Goal: Transaction & Acquisition: Purchase product/service

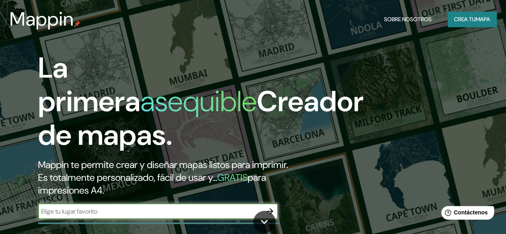
click at [477, 21] on font "mapa" at bounding box center [483, 19] width 14 height 7
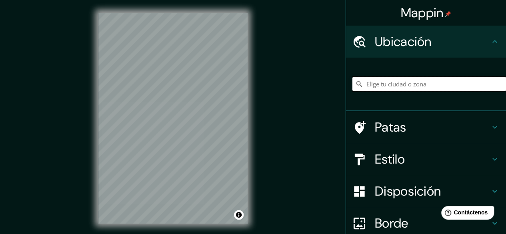
click at [391, 84] on input "Elige tu ciudad o zona" at bounding box center [430, 84] width 154 height 14
type input "[GEOGRAPHIC_DATA], [GEOGRAPHIC_DATA], [GEOGRAPHIC_DATA]"
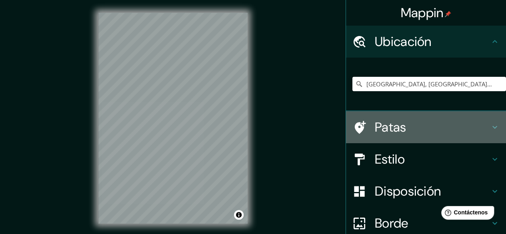
click at [490, 127] on icon at bounding box center [495, 127] width 10 height 10
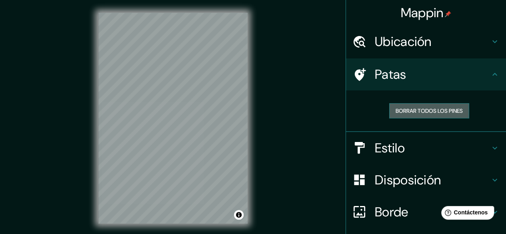
click at [413, 108] on font "Borrar todos los pines" at bounding box center [429, 110] width 67 height 7
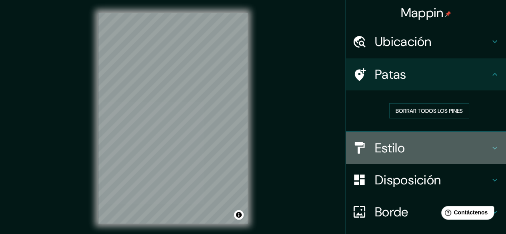
click at [490, 146] on icon at bounding box center [495, 148] width 10 height 10
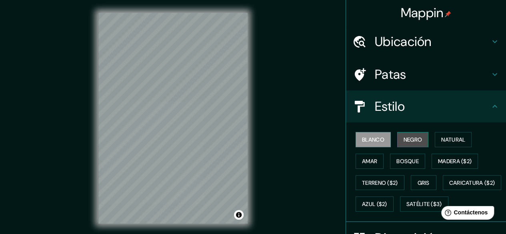
click at [409, 139] on font "Negro" at bounding box center [413, 139] width 19 height 7
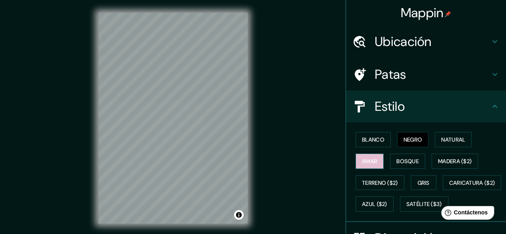
click at [371, 160] on font "Amar" at bounding box center [369, 161] width 15 height 7
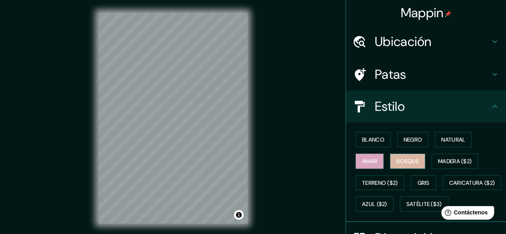
click at [397, 159] on font "Bosque" at bounding box center [408, 161] width 22 height 7
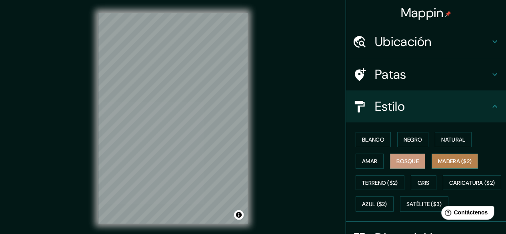
click at [438, 159] on font "Madera ($2)" at bounding box center [455, 161] width 34 height 7
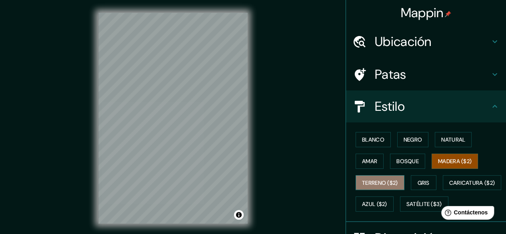
click at [383, 181] on font "Terreno ($2)" at bounding box center [380, 182] width 36 height 7
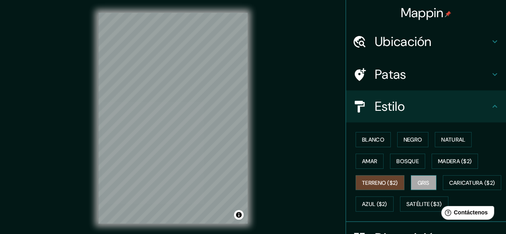
click at [418, 181] on font "Gris" at bounding box center [424, 182] width 12 height 7
click at [366, 160] on font "Amar" at bounding box center [369, 161] width 15 height 7
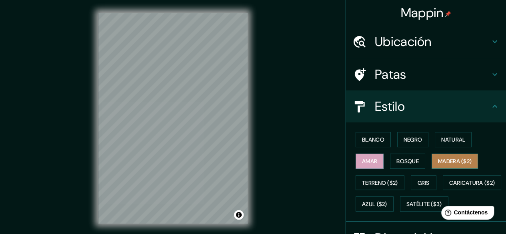
click at [438, 158] on font "Madera ($2)" at bounding box center [455, 161] width 34 height 7
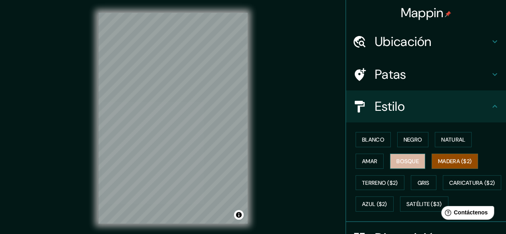
click at [403, 162] on font "Bosque" at bounding box center [408, 161] width 22 height 7
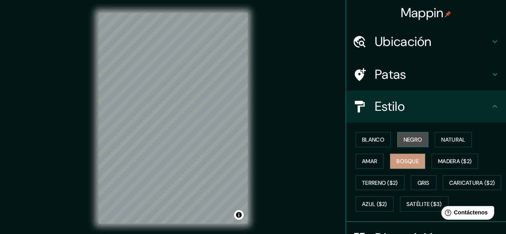
click at [412, 144] on font "Negro" at bounding box center [413, 139] width 19 height 10
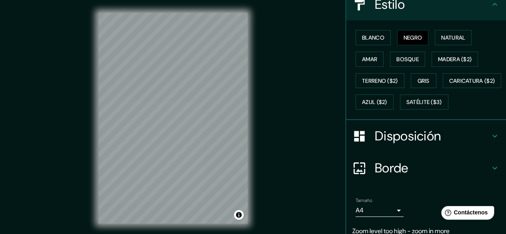
scroll to position [103, 0]
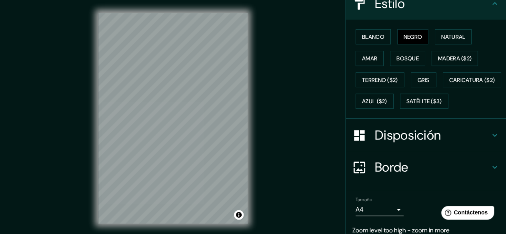
click at [484, 149] on div "Disposición" at bounding box center [426, 135] width 160 height 32
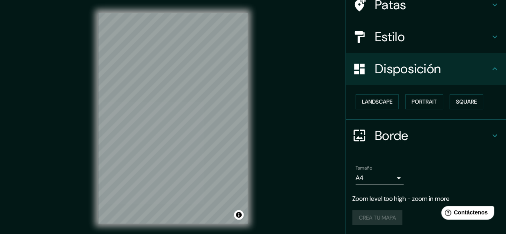
scroll to position [70, 0]
click at [374, 98] on font "Paisaje" at bounding box center [372, 101] width 20 height 7
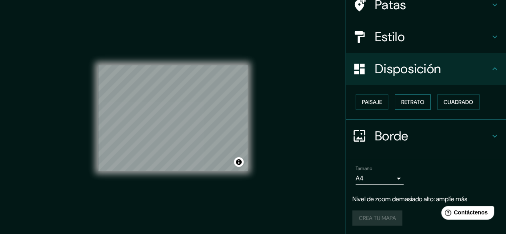
click at [401, 100] on font "Retrato" at bounding box center [412, 101] width 23 height 7
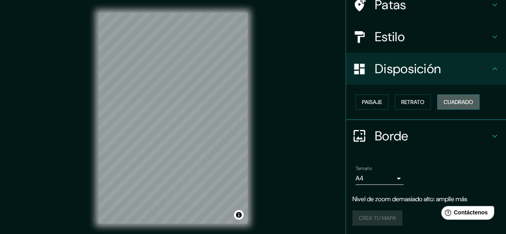
click at [444, 99] on font "Cuadrado" at bounding box center [459, 101] width 30 height 7
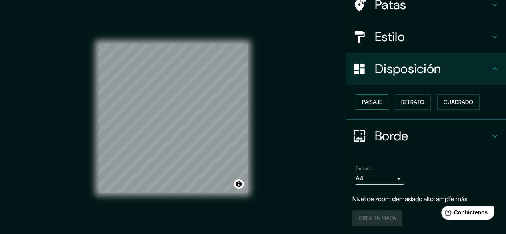
click at [374, 104] on font "Paisaje" at bounding box center [372, 101] width 20 height 7
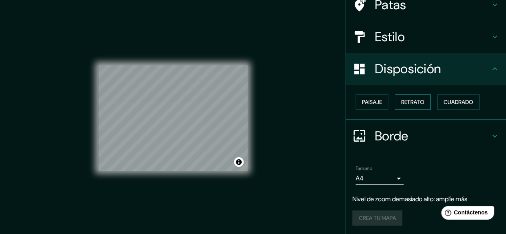
click at [402, 102] on font "Retrato" at bounding box center [412, 101] width 23 height 7
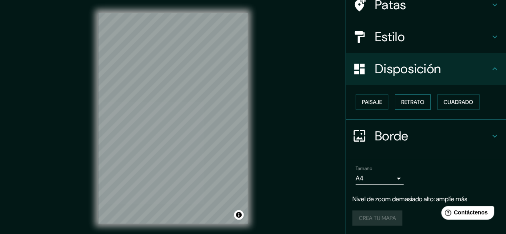
click at [402, 102] on font "Retrato" at bounding box center [412, 101] width 23 height 7
click at [378, 102] on button "Paisaje" at bounding box center [372, 101] width 33 height 15
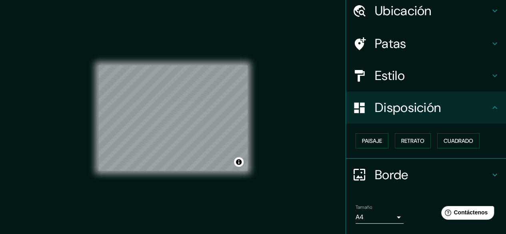
scroll to position [29, 0]
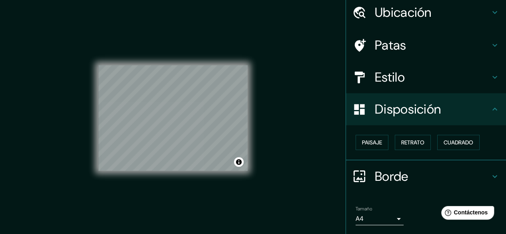
click at [451, 48] on h4 "Patas" at bounding box center [432, 45] width 115 height 16
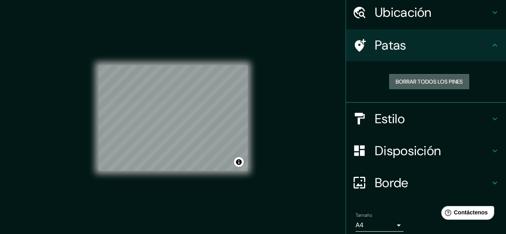
click at [389, 83] on button "Borrar todos los pines" at bounding box center [429, 81] width 80 height 15
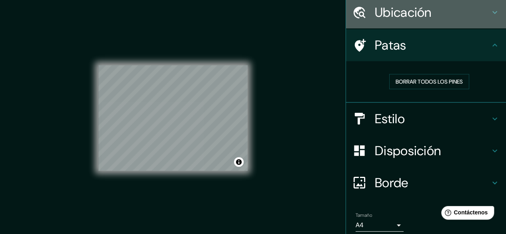
drag, startPoint x: 384, startPoint y: 83, endPoint x: 420, endPoint y: 10, distance: 81.4
click at [420, 10] on font "Ubicación" at bounding box center [403, 12] width 57 height 17
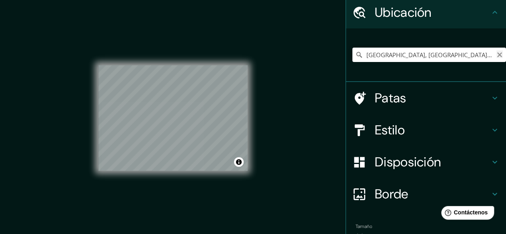
click at [497, 54] on icon "Claro" at bounding box center [500, 55] width 6 height 6
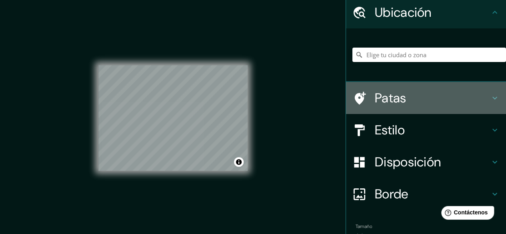
click at [399, 92] on font "Patas" at bounding box center [391, 98] width 32 height 17
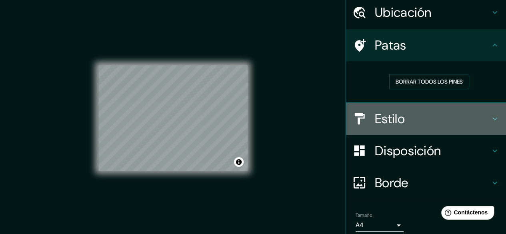
click at [439, 117] on h4 "Estilo" at bounding box center [432, 119] width 115 height 16
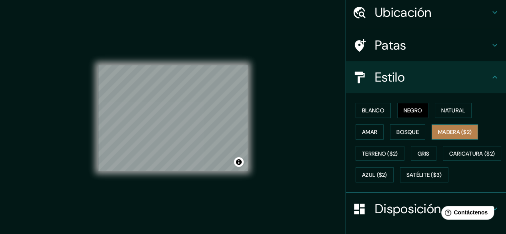
click at [447, 132] on font "Madera ($2)" at bounding box center [455, 131] width 34 height 7
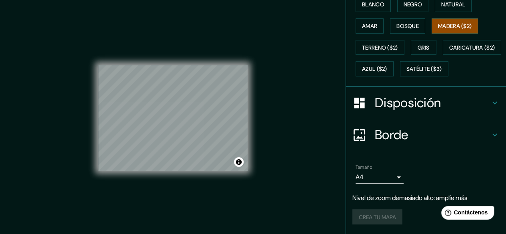
scroll to position [144, 0]
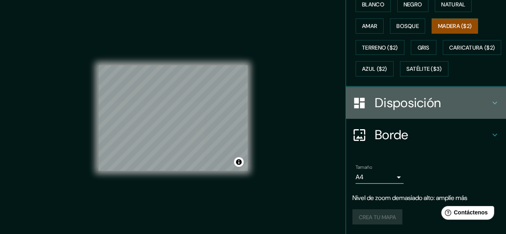
click at [415, 111] on font "Disposición" at bounding box center [408, 102] width 66 height 17
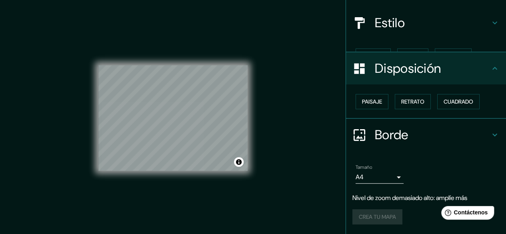
scroll to position [70, 0]
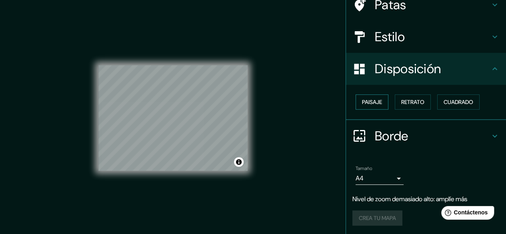
click at [371, 102] on font "Paisaje" at bounding box center [372, 101] width 20 height 7
click at [401, 102] on font "Retrato" at bounding box center [412, 101] width 23 height 7
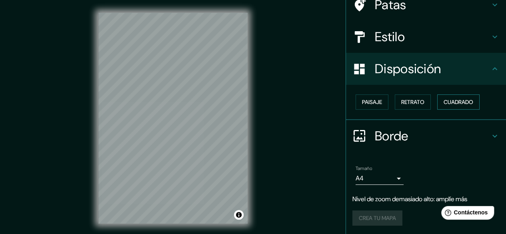
click at [444, 101] on font "Cuadrado" at bounding box center [459, 101] width 30 height 7
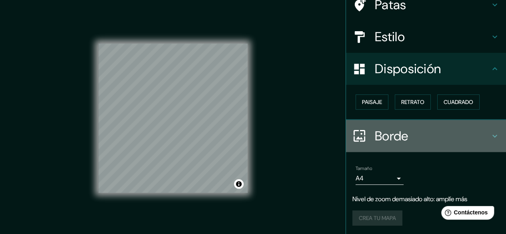
click at [375, 133] on font "Borde" at bounding box center [392, 136] width 34 height 17
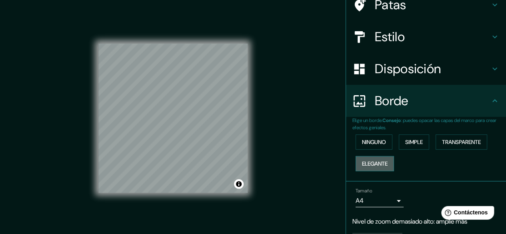
click at [369, 160] on font "Elegante" at bounding box center [375, 163] width 26 height 7
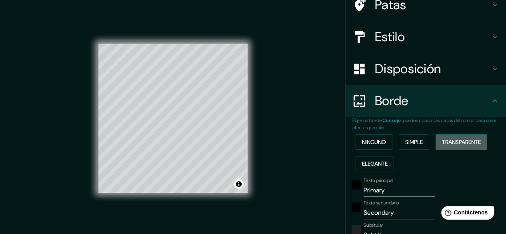
click at [442, 140] on font "Transparente" at bounding box center [461, 141] width 39 height 7
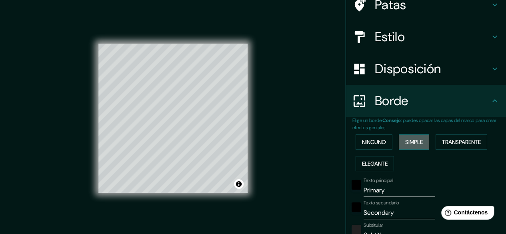
click at [408, 141] on font "Simple" at bounding box center [414, 141] width 18 height 7
click at [376, 143] on font "Ninguno" at bounding box center [374, 141] width 24 height 7
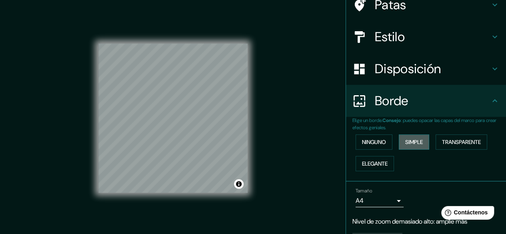
click at [405, 140] on font "Simple" at bounding box center [414, 141] width 18 height 7
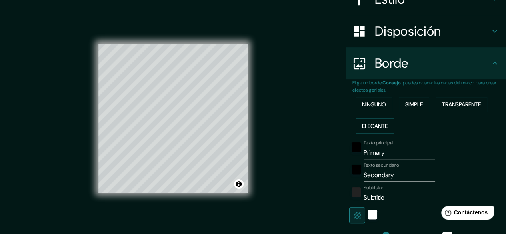
scroll to position [104, 0]
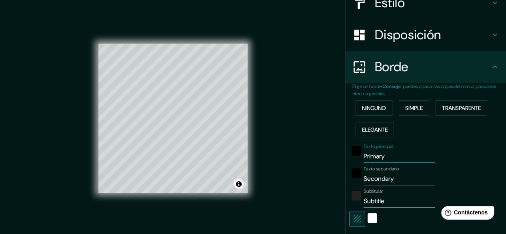
click at [377, 154] on input "Primary" at bounding box center [400, 156] width 72 height 13
click at [381, 154] on input "Primary" at bounding box center [400, 156] width 72 height 13
type input "Primar"
type input "149"
type input "30"
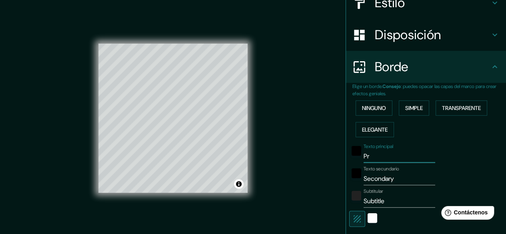
type input "P"
type input "149"
type input "30"
type input "E"
type input "149"
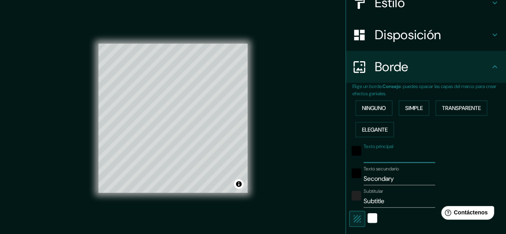
type input "30"
type input "ES"
type input "149"
type input "30"
type input "ESC"
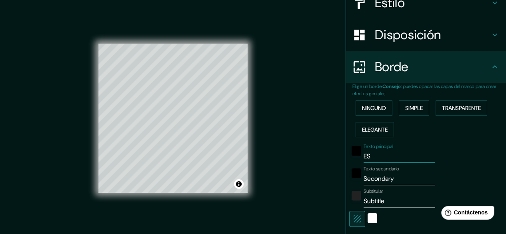
type input "149"
type input "30"
type input "ESCU"
type input "149"
type input "30"
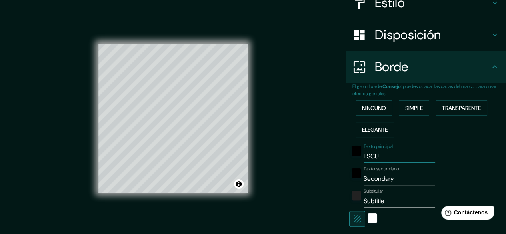
type input "ESCUE"
type input "149"
type input "30"
type input "ESCUEL"
type input "149"
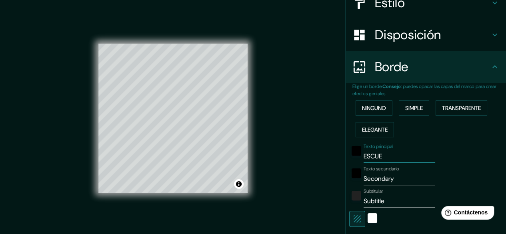
type input "30"
type input "ESCUELA"
type input "149"
type input "30"
type input "ESCUELAS"
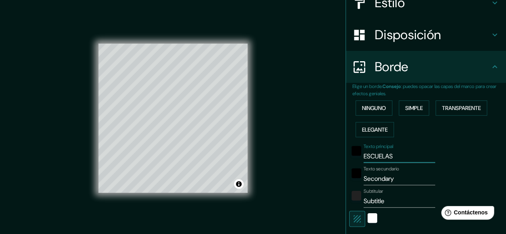
type input "149"
type input "30"
type input "ESCUELAS"
type input "149"
type input "30"
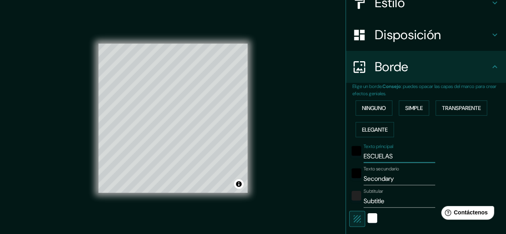
type input "ESCUELAS U"
type input "149"
type input "30"
type input "ESCUELAS UN"
type input "149"
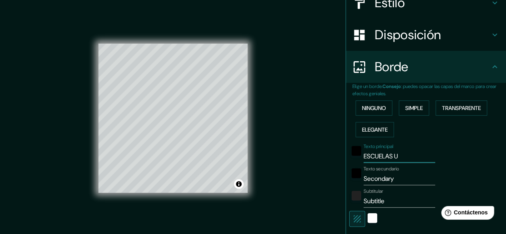
type input "30"
type input "ESCUELAS UNI"
type input "149"
type input "30"
type input "ESCUELAS UNIC"
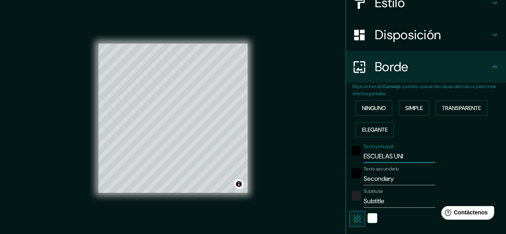
type input "149"
type input "30"
type input "ESCUELAS UNI"
type input "149"
type input "30"
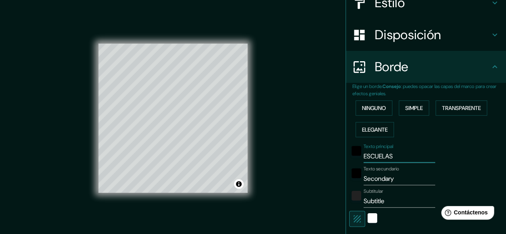
type input "ESCUELA"
type input "149"
type input "30"
type input "ESCUEL"
type input "149"
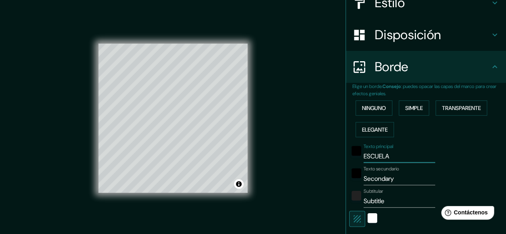
type input "30"
type input "ESCUELE"
type input "149"
type input "30"
type input "ESCUELES"
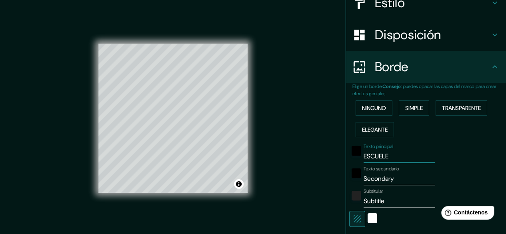
type input "149"
type input "30"
type input "ESCUELE"
type input "149"
type input "30"
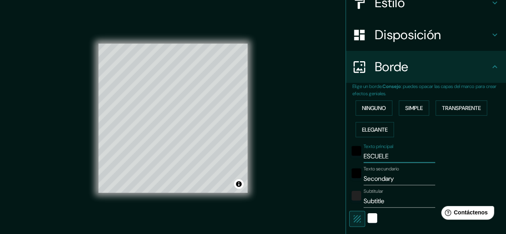
type input "ESCUEL"
type input "149"
type input "30"
type input "ESCUELA"
type input "149"
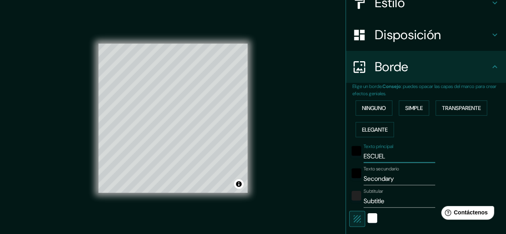
type input "30"
type input "ESCUELAS"
type input "149"
type input "30"
type input "ESCUELAS"
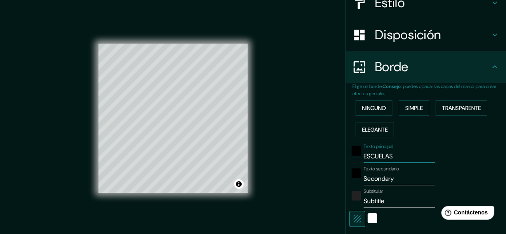
click at [389, 181] on input "Secondary" at bounding box center [400, 179] width 72 height 13
type input "Secondar"
type input "149"
type input "30"
type input "S"
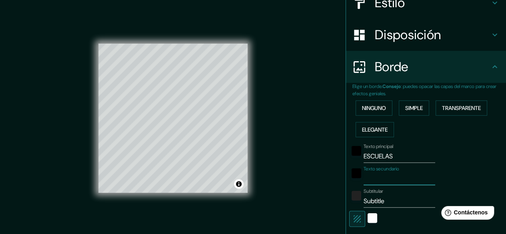
type input "149"
type input "30"
type input "U"
type input "149"
type input "30"
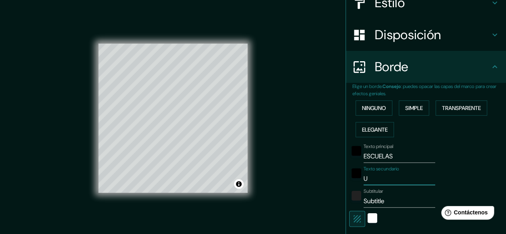
type input "UN"
type input "149"
type input "30"
type input "UNI"
type input "149"
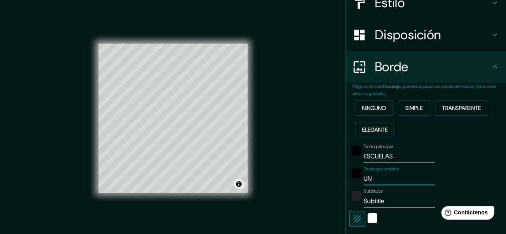
type input "30"
type input "UNIC"
type input "149"
type input "30"
type input "UNICE"
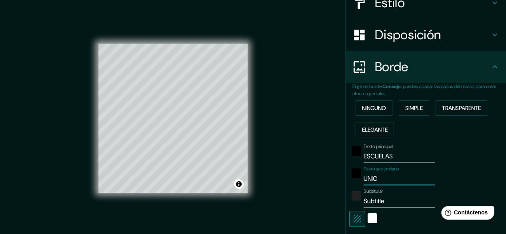
type input "149"
type input "30"
type input "UNICEF"
type input "149"
type input "30"
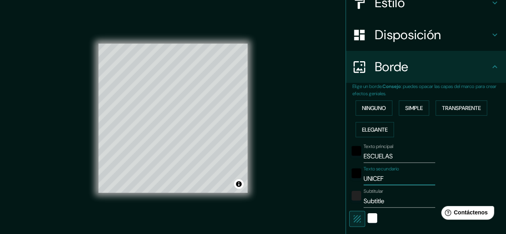
type input "UNICEF"
click at [386, 202] on input "Subtitle" at bounding box center [400, 201] width 72 height 13
type input "Subtitl"
type input "149"
type input "30"
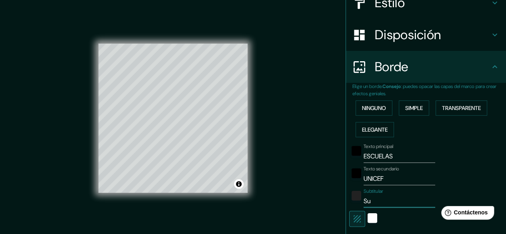
type input "S"
type input "149"
type input "30"
type input "E"
type input "149"
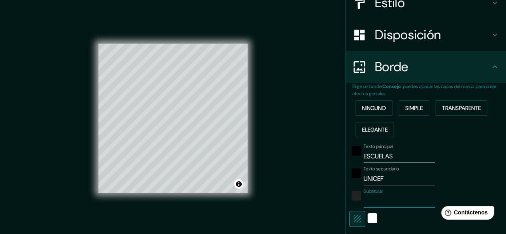
type input "30"
type input "EL"
type input "149"
type input "30"
type input "EL"
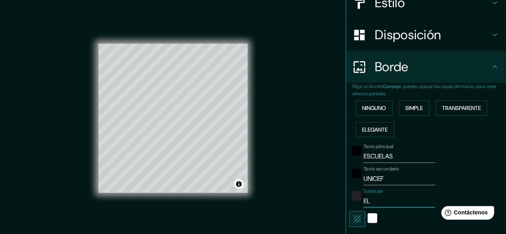
type input "149"
type input "30"
type input "EL P"
type input "149"
type input "30"
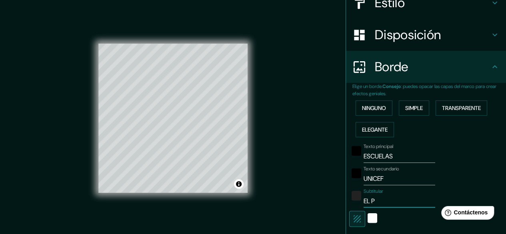
type input "EL PA"
type input "149"
type input "30"
type input "EL PAR"
type input "149"
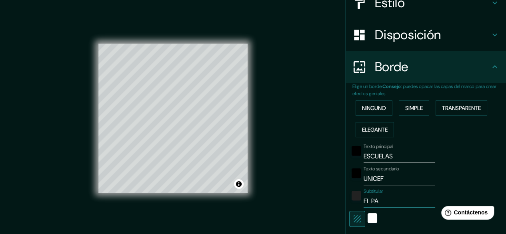
type input "30"
type input "EL PARA"
type input "149"
type input "30"
type input "EL PARAI"
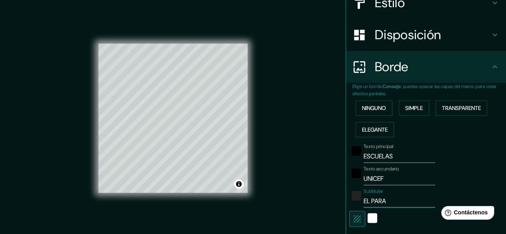
type input "149"
type input "30"
type input "EL PARAIS"
type input "149"
type input "30"
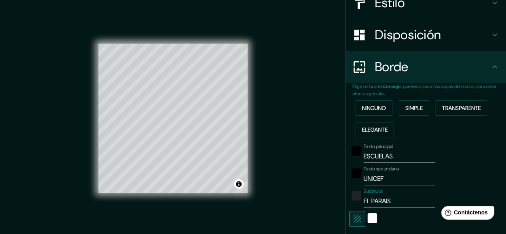
type input "EL PARAISO"
type input "149"
type input "30"
type input "EL PARAISO"
click at [368, 219] on div "blanco" at bounding box center [373, 218] width 10 height 10
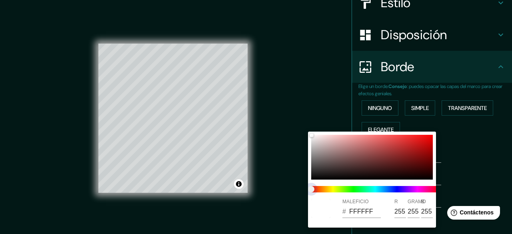
type input "149"
type input "30"
click at [349, 189] on span at bounding box center [375, 189] width 128 height 6
type input "149"
type input "30"
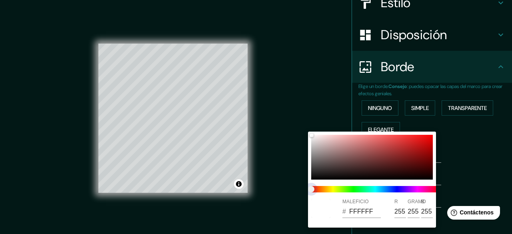
click at [383, 188] on span at bounding box center [375, 189] width 128 height 6
type input "149"
type input "30"
click at [383, 188] on span at bounding box center [375, 189] width 128 height 6
click at [452, 175] on div at bounding box center [256, 117] width 512 height 234
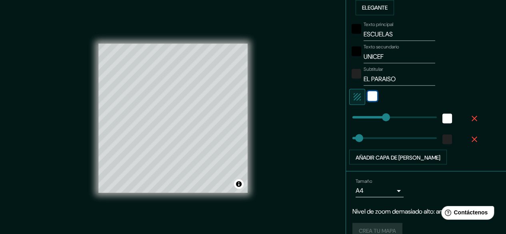
scroll to position [228, 0]
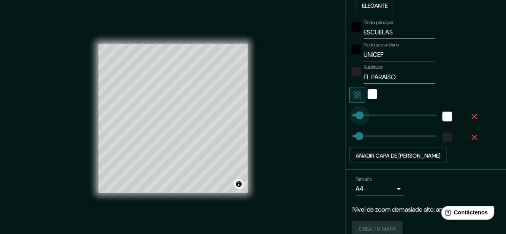
type input "3"
drag, startPoint x: 379, startPoint y: 113, endPoint x: 347, endPoint y: 112, distance: 32.0
type input "107"
drag, startPoint x: 351, startPoint y: 137, endPoint x: 371, endPoint y: 136, distance: 19.3
type input "17"
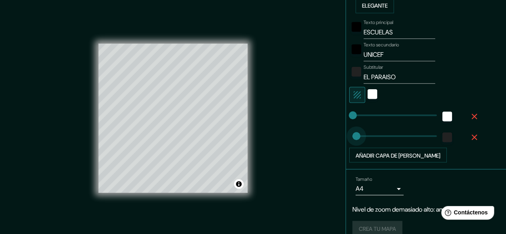
drag, startPoint x: 371, startPoint y: 136, endPoint x: 350, endPoint y: 136, distance: 20.4
drag, startPoint x: 512, startPoint y: 190, endPoint x: 417, endPoint y: 225, distance: 100.9
click at [417, 225] on div "Crea tu mapa" at bounding box center [426, 228] width 147 height 15
click at [379, 230] on div "Crea tu mapa" at bounding box center [426, 228] width 147 height 15
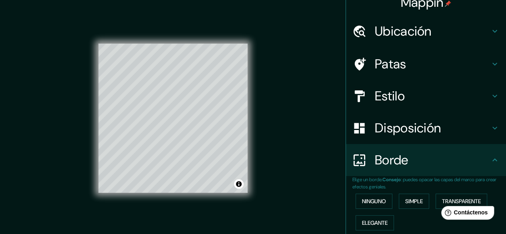
scroll to position [0, 0]
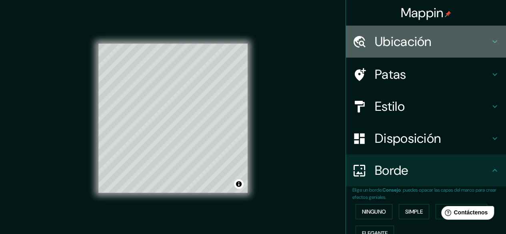
click at [490, 43] on icon at bounding box center [495, 42] width 10 height 10
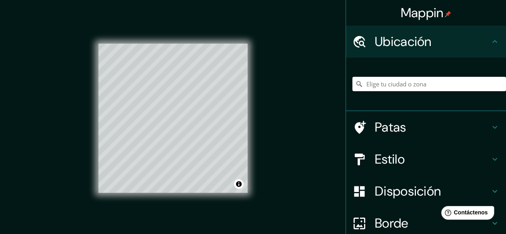
click at [490, 125] on icon at bounding box center [495, 127] width 10 height 10
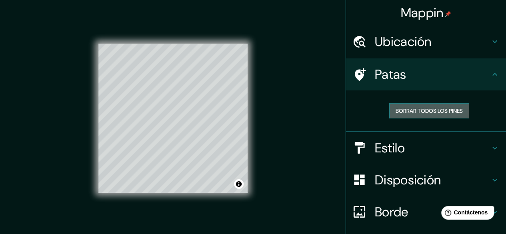
click at [437, 112] on font "Borrar todos los pines" at bounding box center [429, 110] width 67 height 7
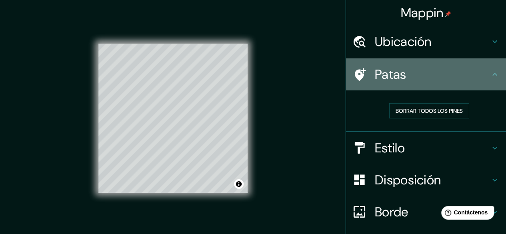
click at [358, 77] on icon at bounding box center [360, 75] width 14 height 14
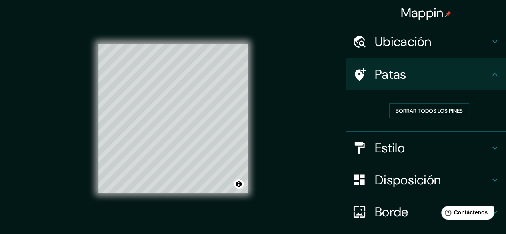
click at [355, 72] on icon at bounding box center [360, 74] width 11 height 13
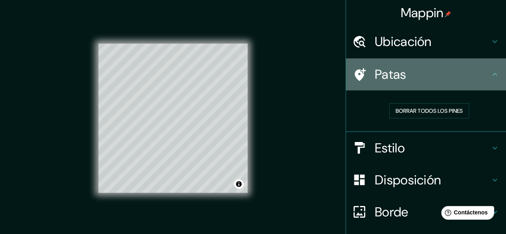
click at [355, 72] on icon at bounding box center [360, 74] width 11 height 13
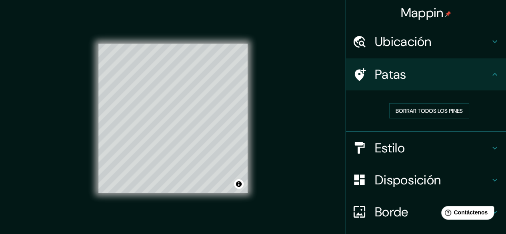
click at [355, 72] on icon at bounding box center [360, 74] width 11 height 13
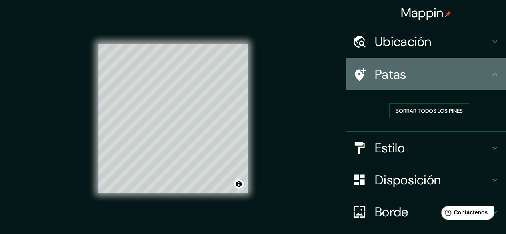
click at [355, 72] on icon at bounding box center [360, 74] width 11 height 13
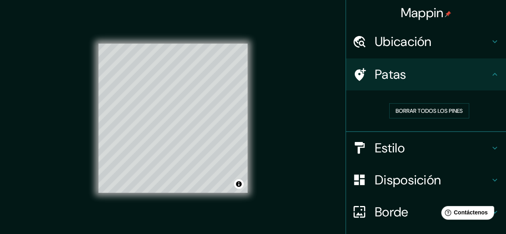
click at [355, 72] on icon at bounding box center [360, 74] width 11 height 13
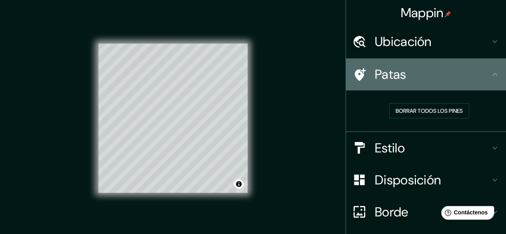
click at [355, 72] on icon at bounding box center [360, 74] width 11 height 13
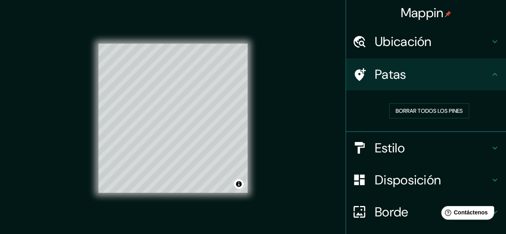
click at [355, 72] on icon at bounding box center [360, 74] width 11 height 13
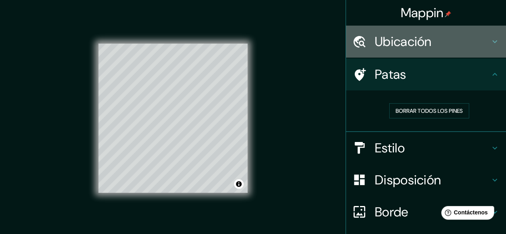
click at [416, 41] on font "Ubicación" at bounding box center [403, 41] width 57 height 17
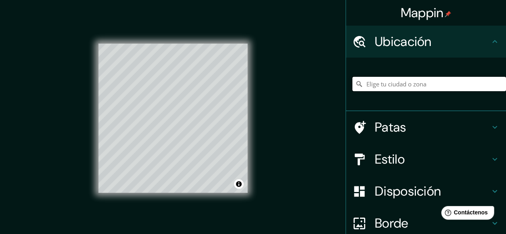
click at [395, 83] on input "Elige tu ciudad o zona" at bounding box center [430, 84] width 154 height 14
paste input "13.868013, -86.632733"
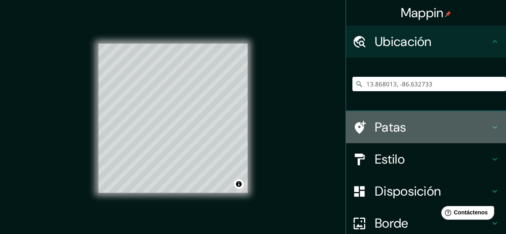
drag, startPoint x: 397, startPoint y: 123, endPoint x: 463, endPoint y: 139, distance: 68.0
click at [463, 139] on div "Patas" at bounding box center [426, 127] width 160 height 32
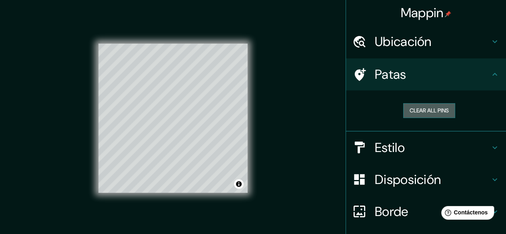
click at [441, 113] on button "Clear all pins" at bounding box center [429, 110] width 52 height 15
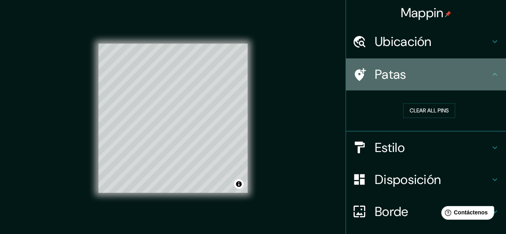
click at [490, 76] on icon at bounding box center [495, 75] width 10 height 10
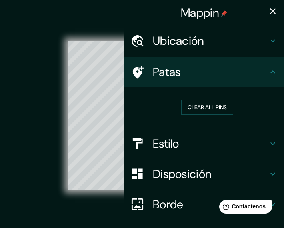
click at [268, 8] on icon "button" at bounding box center [273, 11] width 10 height 10
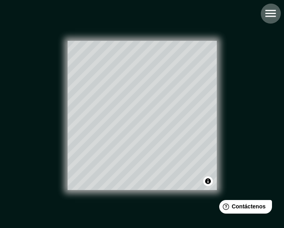
click at [268, 14] on icon "button" at bounding box center [271, 13] width 14 height 14
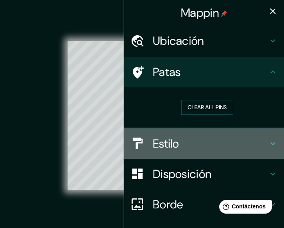
click at [167, 143] on font "Estilo" at bounding box center [166, 143] width 26 height 15
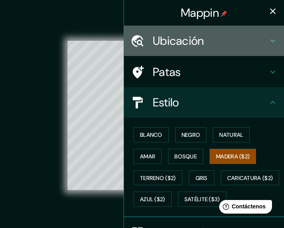
click at [235, 38] on h4 "Ubicación" at bounding box center [210, 41] width 115 height 14
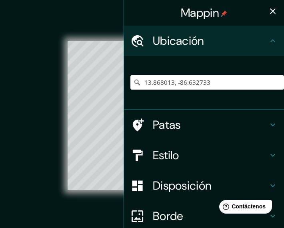
click at [226, 84] on input "13.868013, -86.632733" at bounding box center [207, 82] width 154 height 14
type input "1"
type input "Danlí, [GEOGRAPHIC_DATA], [GEOGRAPHIC_DATA]"
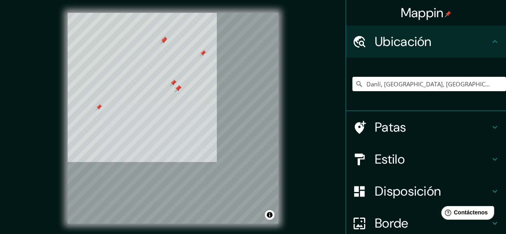
click at [178, 10] on div "© Mapbox © OpenStreetMap Improve this map" at bounding box center [173, 118] width 482 height 237
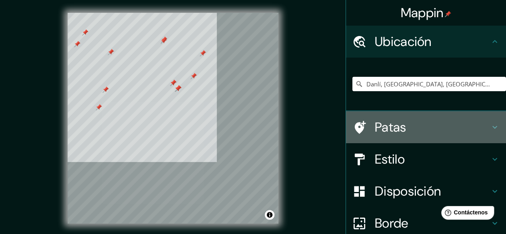
click at [482, 128] on h4 "Patas" at bounding box center [432, 127] width 115 height 16
